Goal: Task Accomplishment & Management: Use online tool/utility

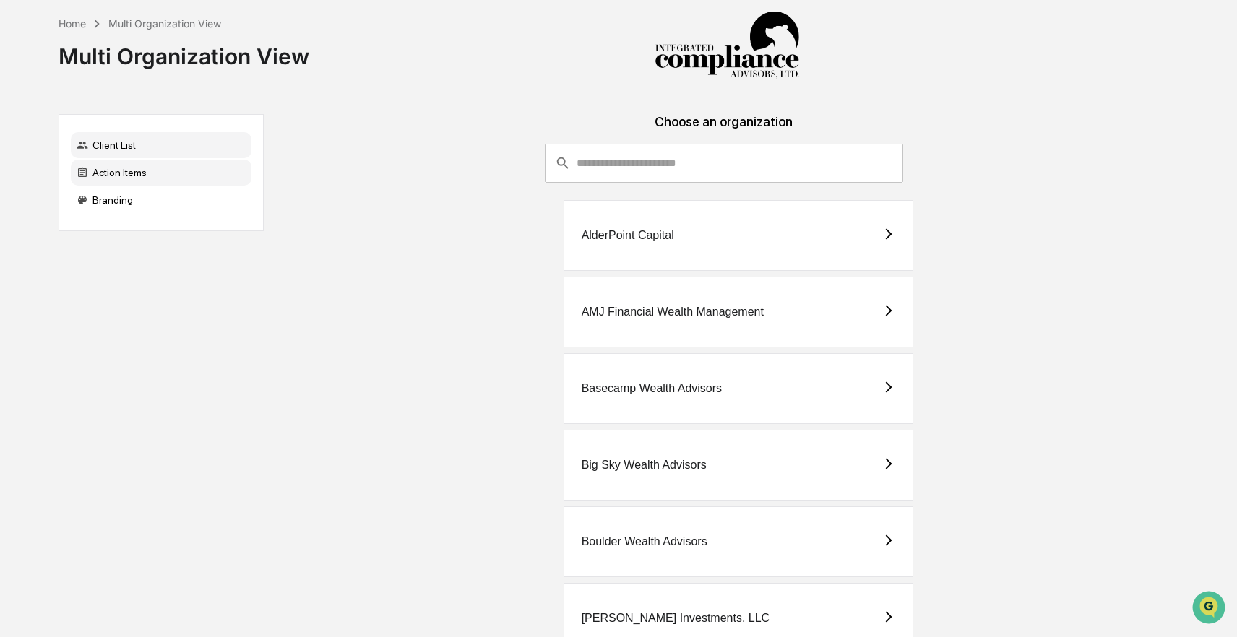
click at [186, 168] on div "Action Items" at bounding box center [161, 173] width 181 height 26
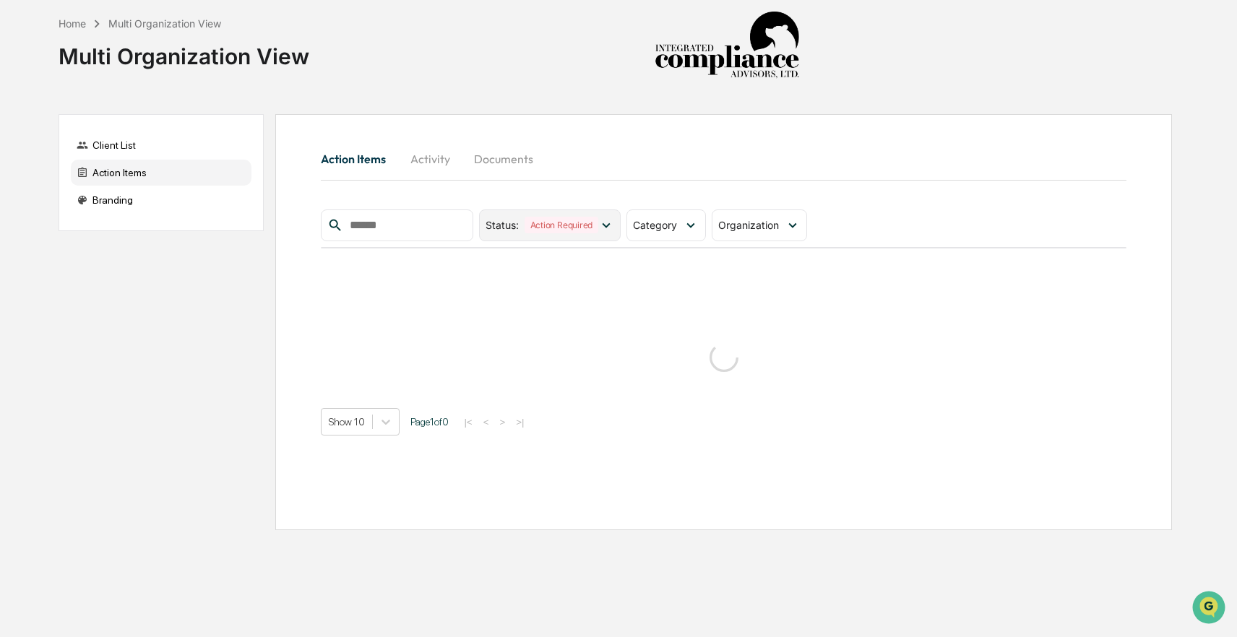
click at [609, 222] on icon at bounding box center [606, 225] width 16 height 16
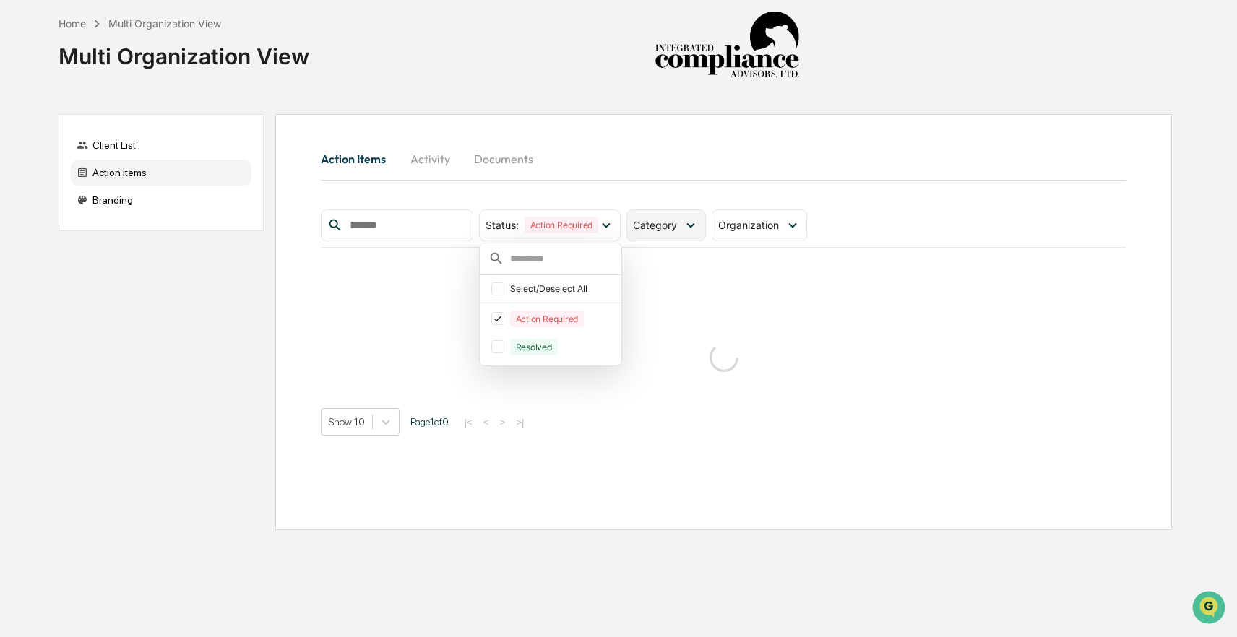
click at [659, 230] on span "Category" at bounding box center [655, 225] width 44 height 12
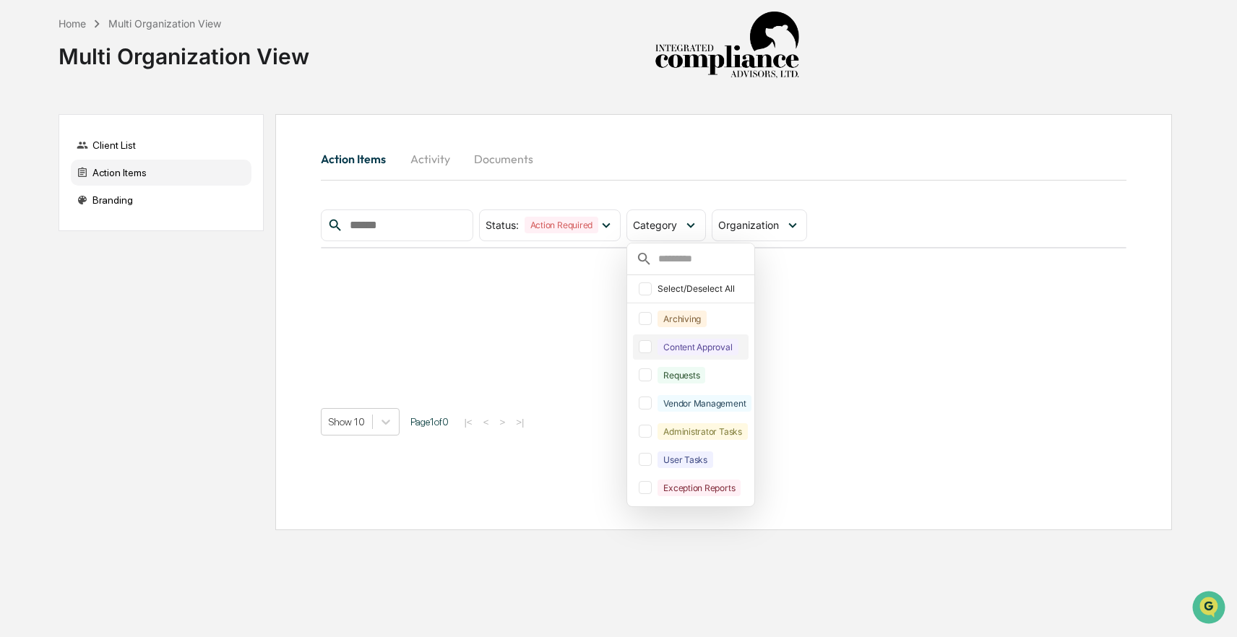
click at [647, 349] on div at bounding box center [645, 346] width 13 height 13
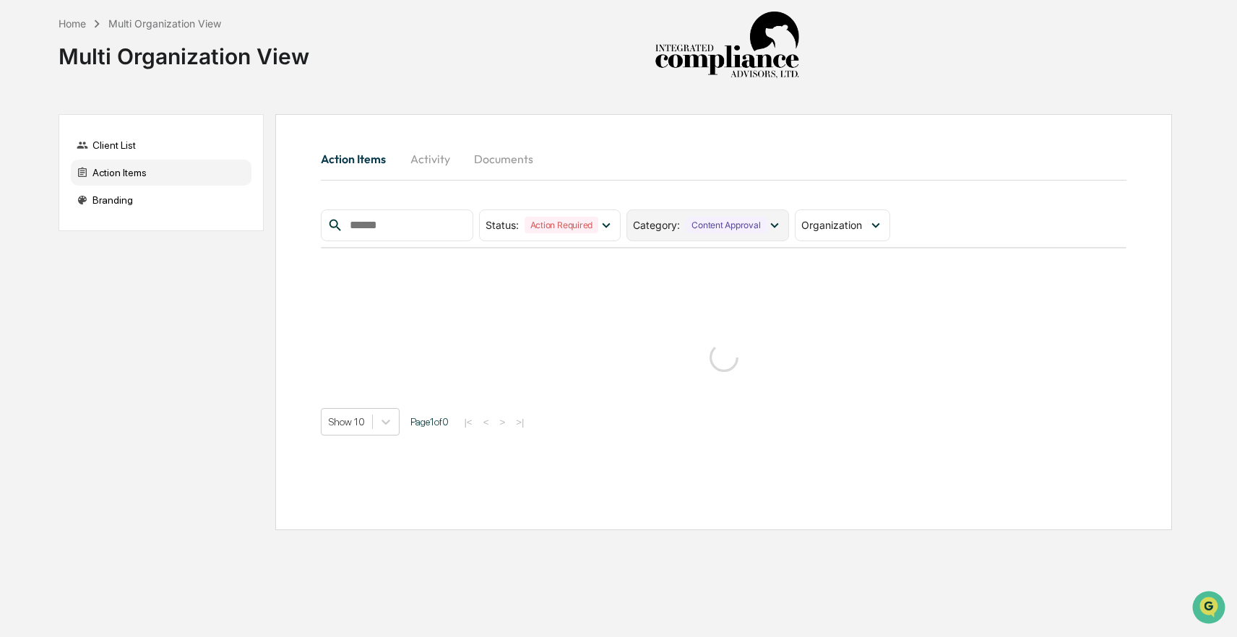
click at [680, 228] on span "Category :" at bounding box center [656, 225] width 47 height 12
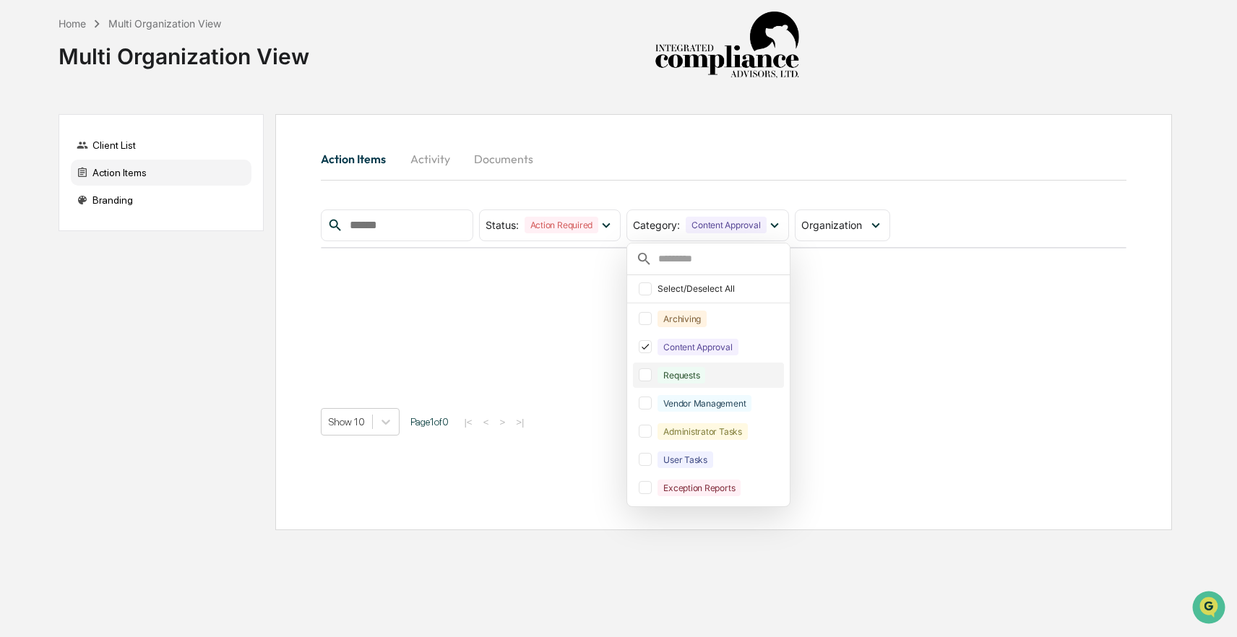
click at [648, 379] on div at bounding box center [645, 374] width 13 height 13
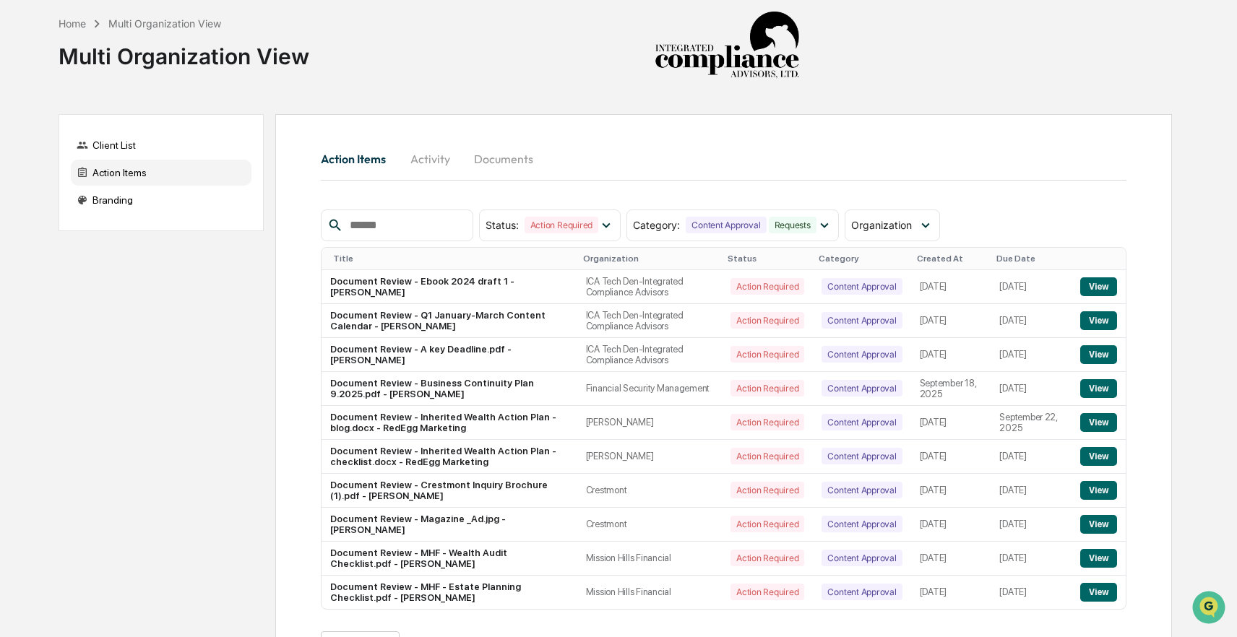
scroll to position [49, 0]
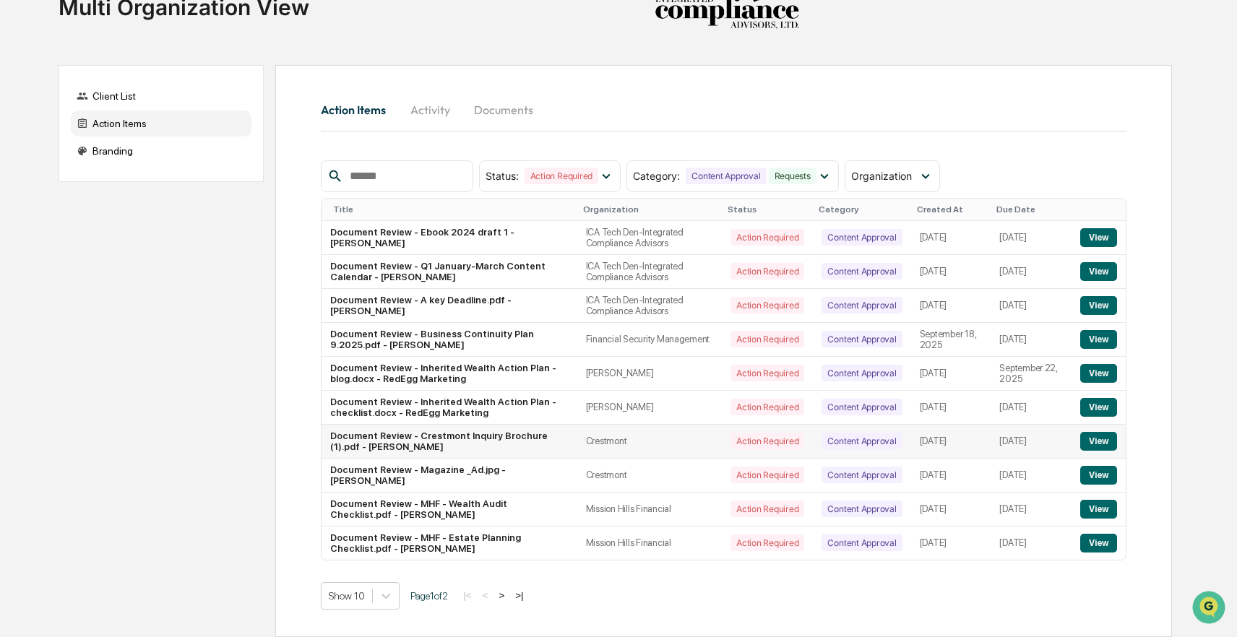
click at [1102, 438] on button "View" at bounding box center [1098, 441] width 37 height 19
